Goal: Task Accomplishment & Management: Complete application form

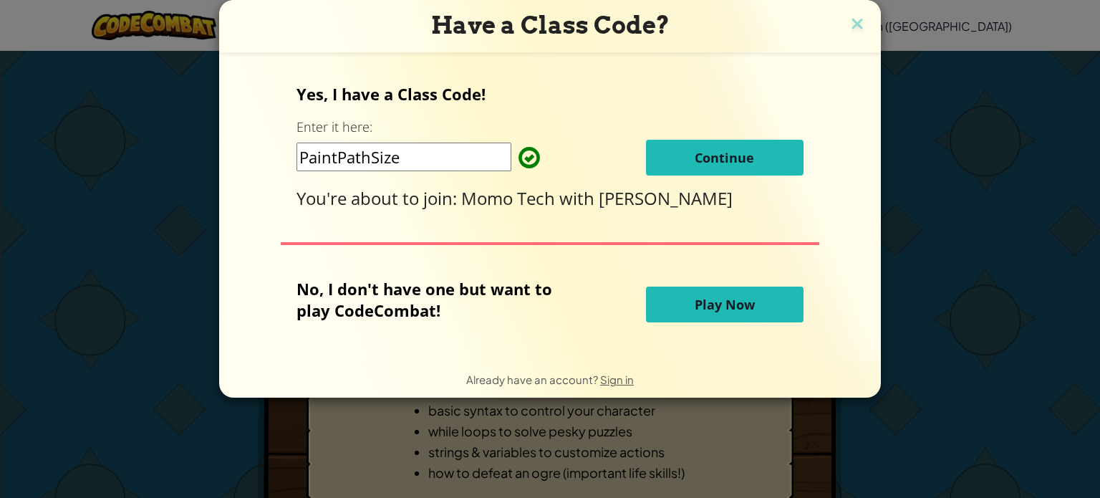
click at [712, 158] on span "Continue" at bounding box center [724, 157] width 59 height 17
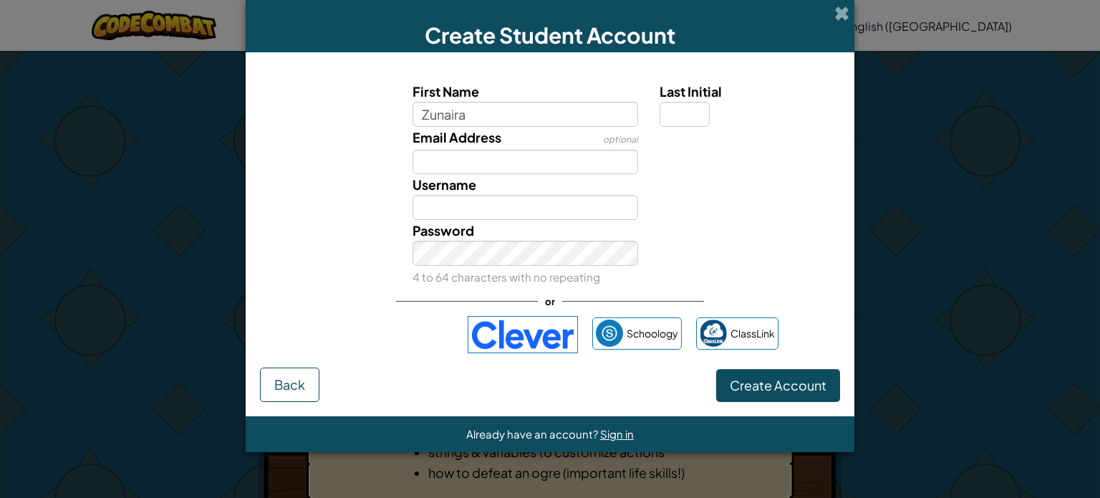
type input "Zunaira"
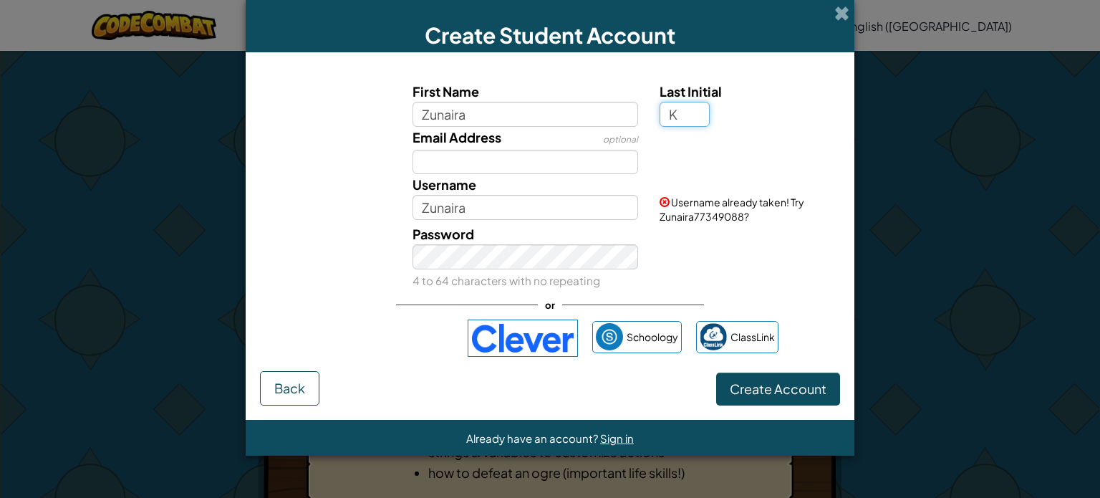
type input "K"
type input "ZunairaK"
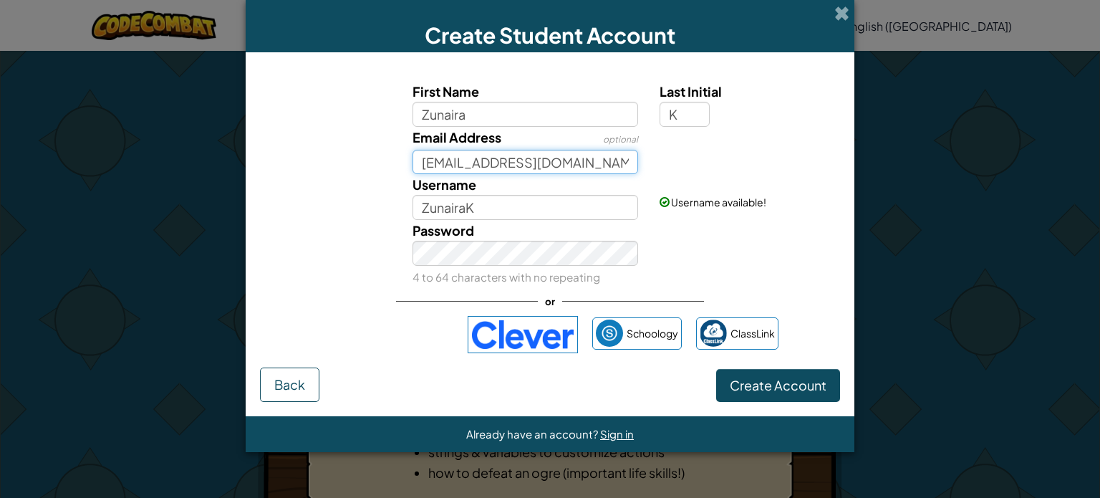
type input "[EMAIL_ADDRESS][DOMAIN_NAME]"
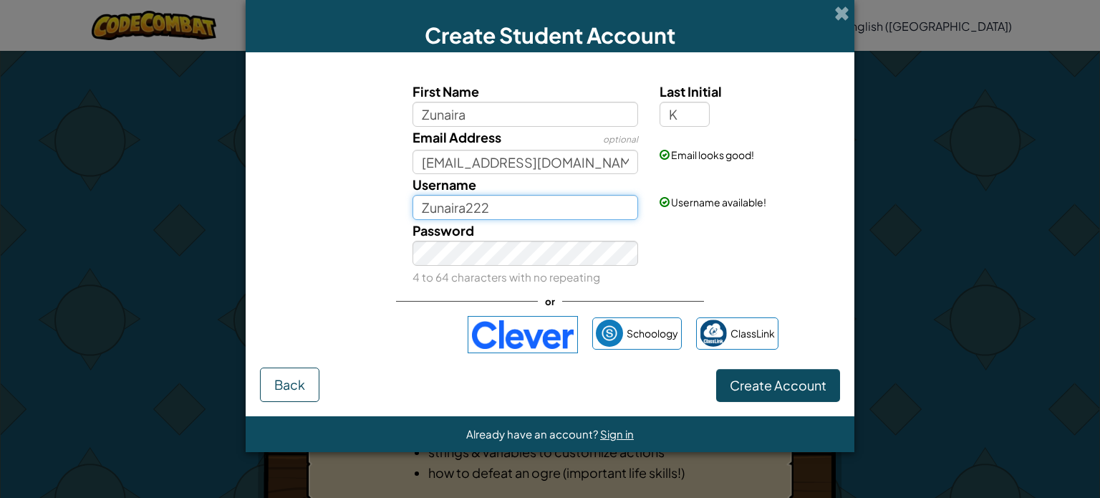
type input "Zunaira222"
click at [801, 388] on span "Create Account" at bounding box center [778, 385] width 97 height 16
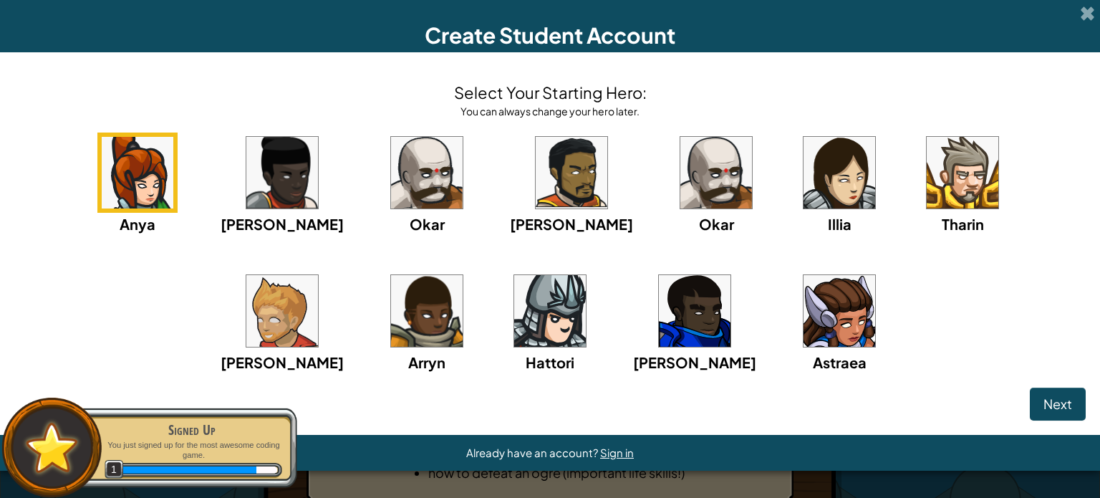
click at [117, 168] on img at bounding box center [138, 173] width 72 height 72
click at [1080, 410] on button "Next" at bounding box center [1058, 403] width 56 height 33
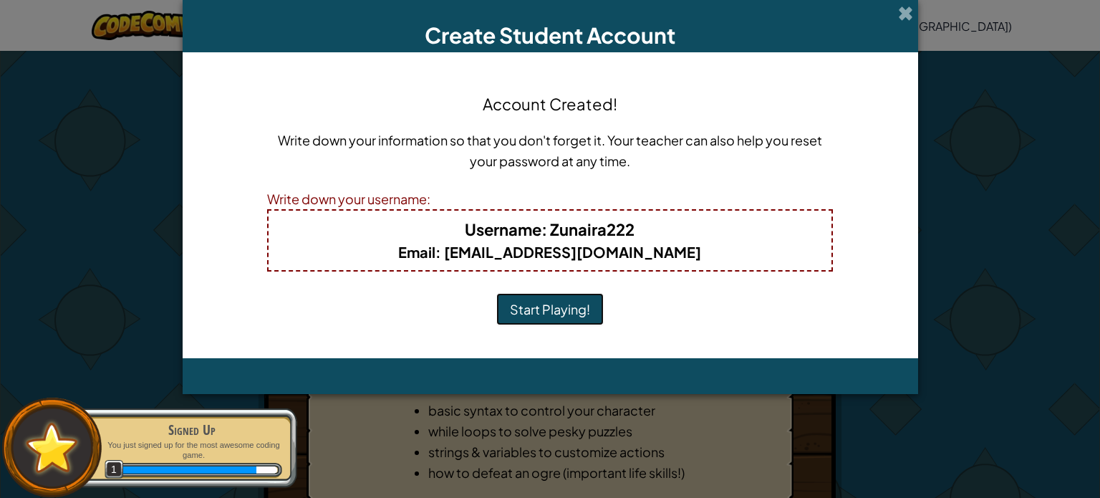
click at [551, 309] on button "Start Playing!" at bounding box center [549, 309] width 107 height 33
